Goal: Navigation & Orientation: Go to known website

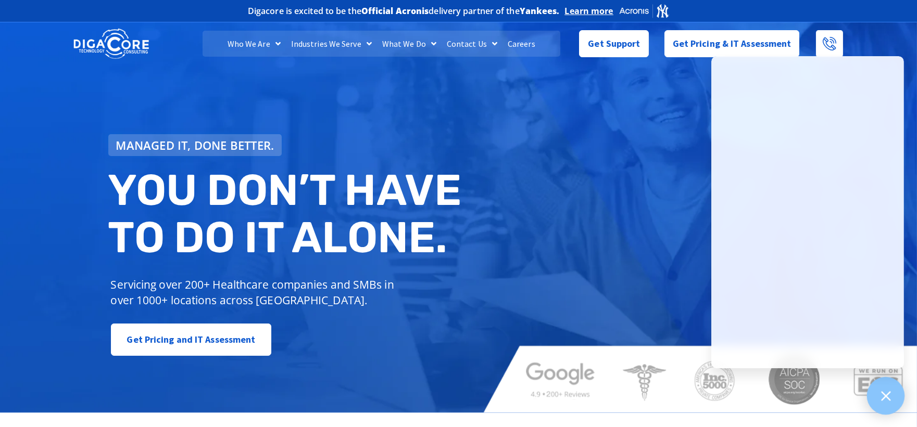
click at [888, 399] on icon at bounding box center [885, 395] width 9 height 9
